Goal: Transaction & Acquisition: Purchase product/service

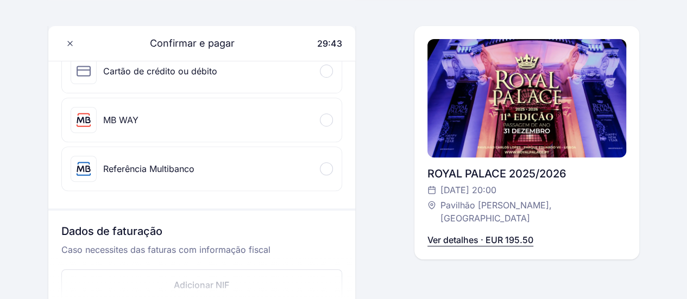
scroll to position [109, 0]
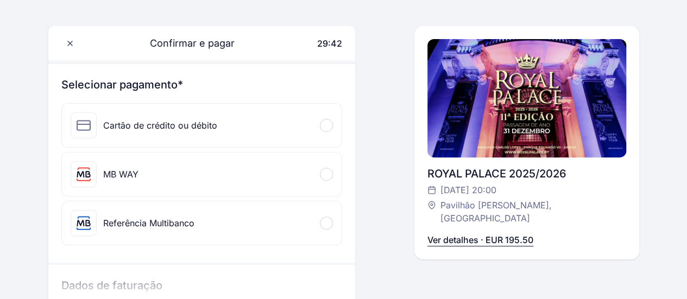
click at [326, 124] on span at bounding box center [326, 125] width 3 height 3
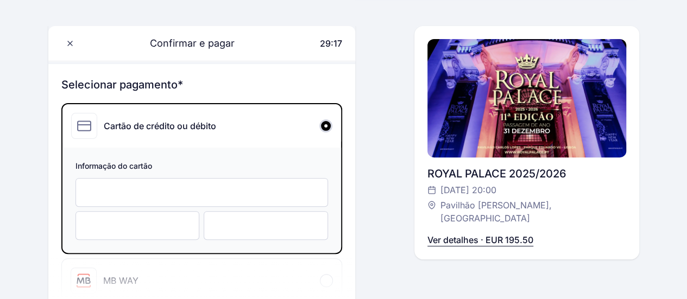
click at [117, 199] on div at bounding box center [201, 192] width 253 height 29
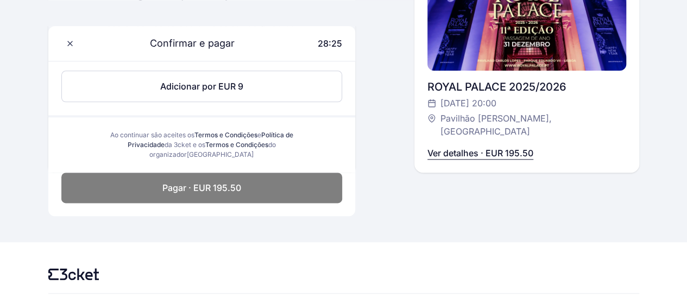
scroll to position [611, 0]
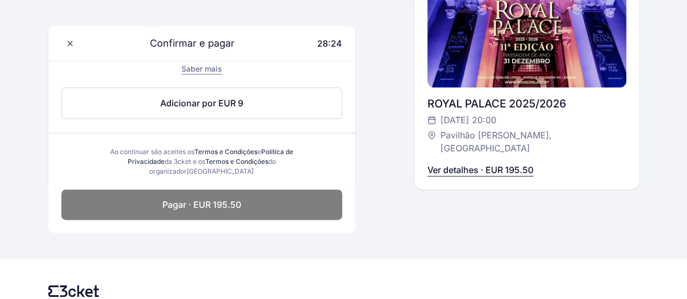
click at [193, 204] on span "Pagar · EUR 195.50" at bounding box center [201, 204] width 79 height 13
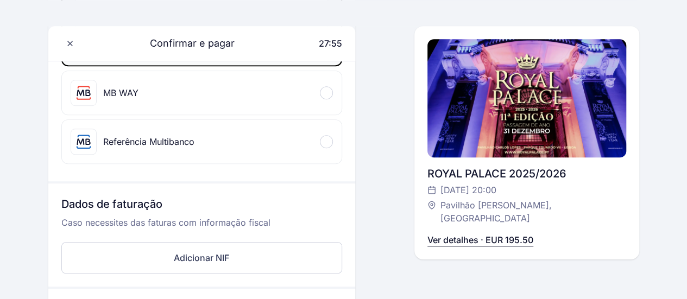
scroll to position [380, 0]
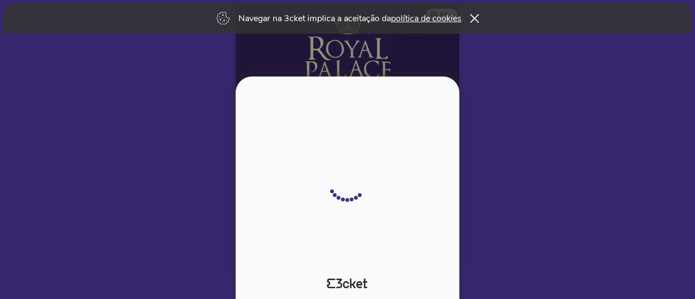
select select "52"
